Goal: Ask a question: Seek information or help from site administrators or community

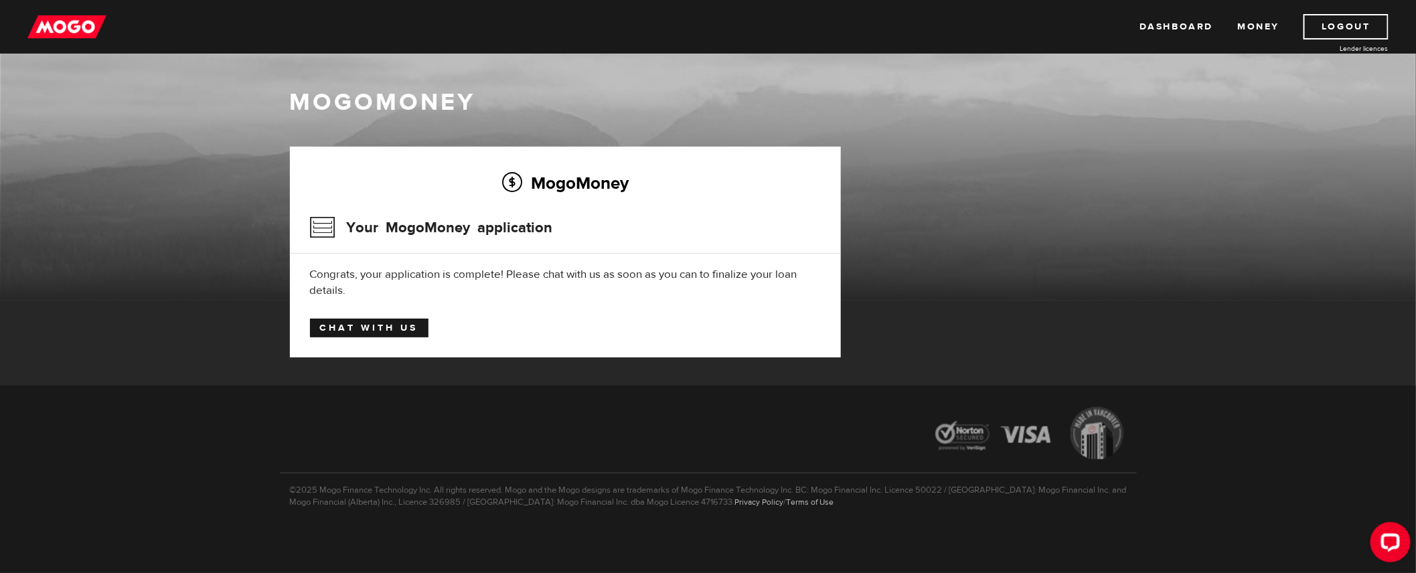
click at [363, 324] on link "Chat with us" at bounding box center [369, 328] width 119 height 19
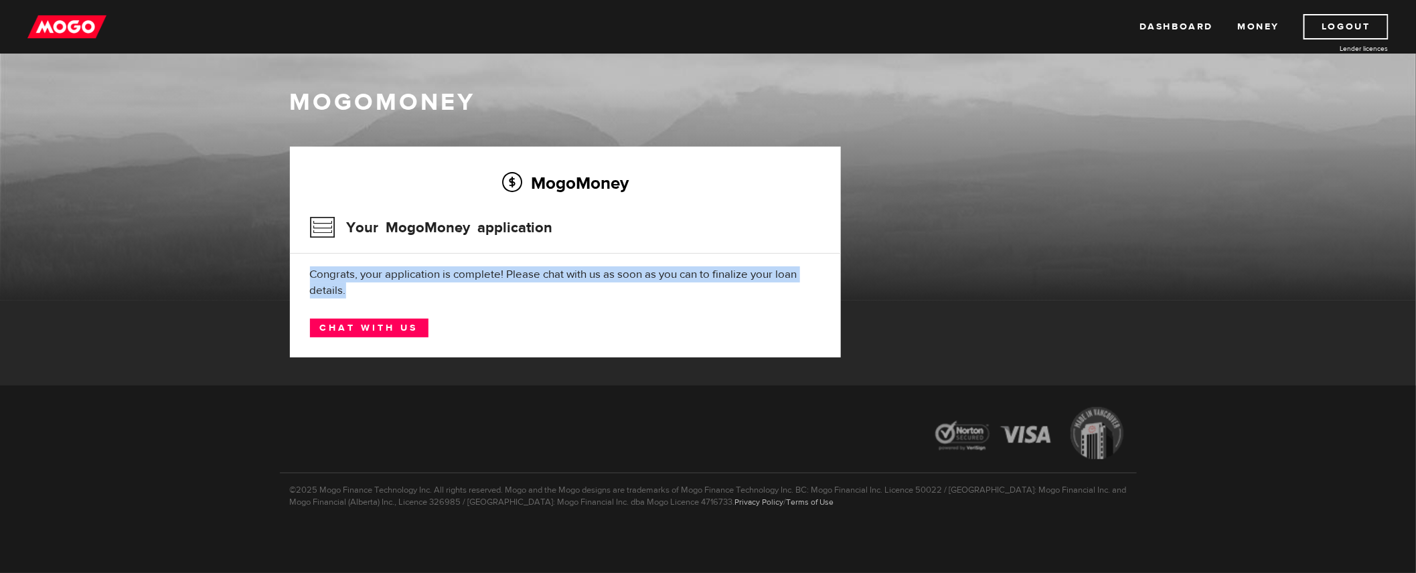
drag, startPoint x: 353, startPoint y: 289, endPoint x: 316, endPoint y: 277, distance: 39.4
click at [308, 278] on div "MogoMoney Your MogoMoney application Congrats, your application is complete! Pl…" at bounding box center [565, 252] width 551 height 211
copy div "Congrats, your application is complete! Please chat with us as soon as you can …"
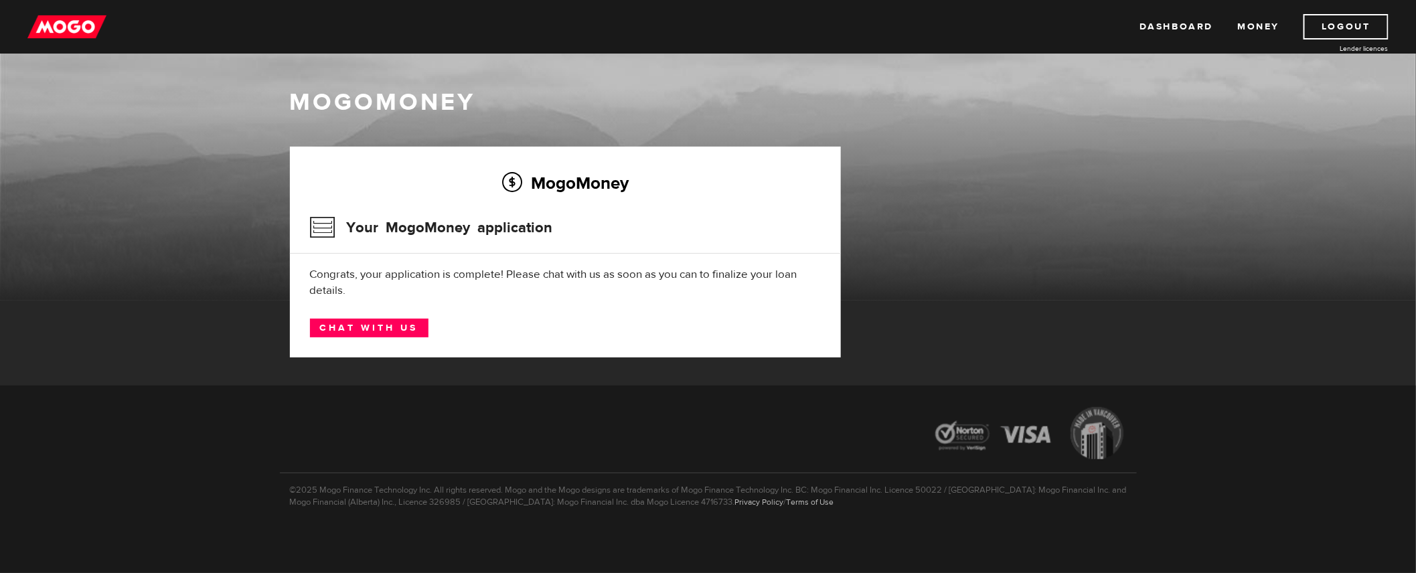
click at [1366, 143] on div "MogoMoney" at bounding box center [708, 193] width 1416 height 214
click at [380, 67] on div "MogoMoney" at bounding box center [708, 157] width 1416 height 288
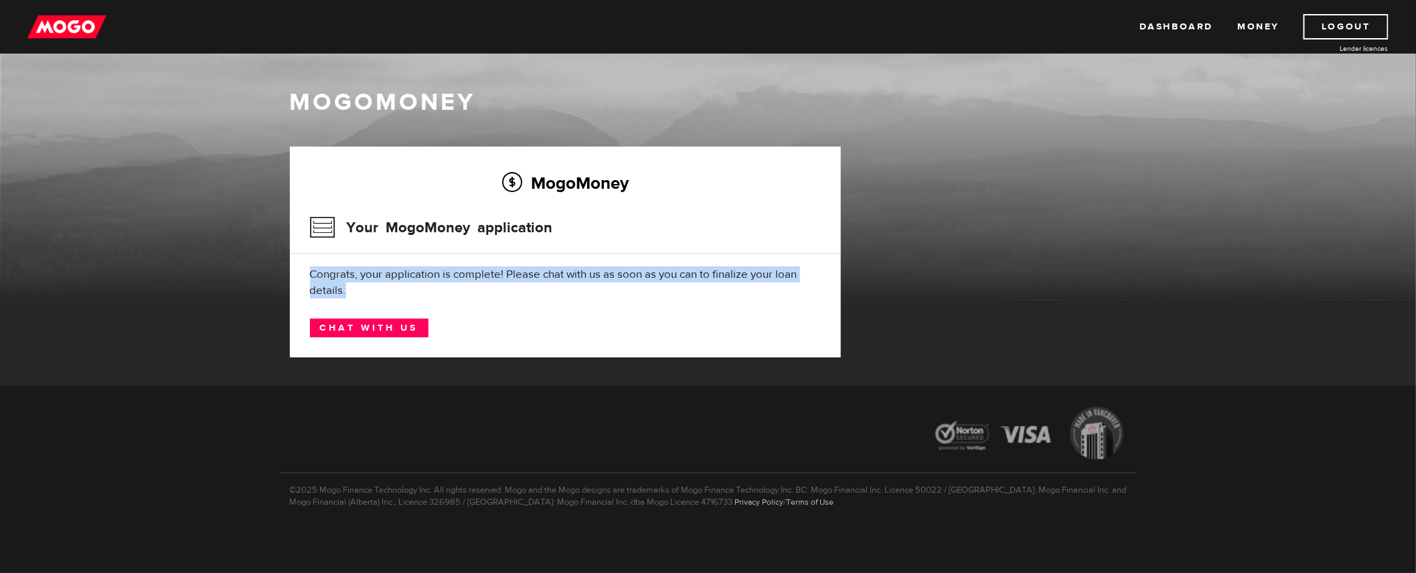
drag, startPoint x: 359, startPoint y: 289, endPoint x: 312, endPoint y: 283, distance: 47.3
click at [312, 283] on div "Congrats, your application is complete! Please chat with us as soon as you can …" at bounding box center [565, 282] width 511 height 32
copy div "Congrats, your application is complete! Please chat with us as soon as you can …"
